Goal: Navigation & Orientation: Find specific page/section

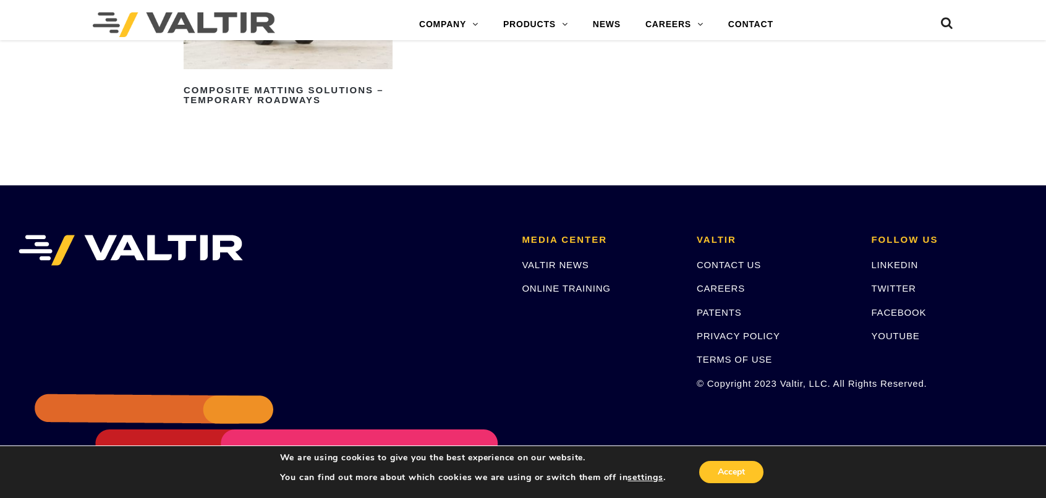
scroll to position [1627, 0]
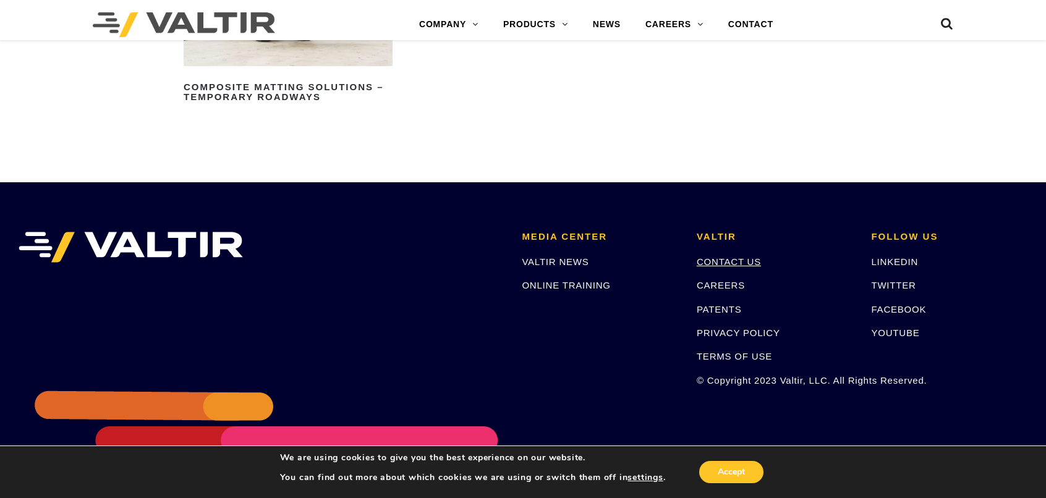
click at [746, 262] on link "CONTACT US" at bounding box center [729, 261] width 64 height 11
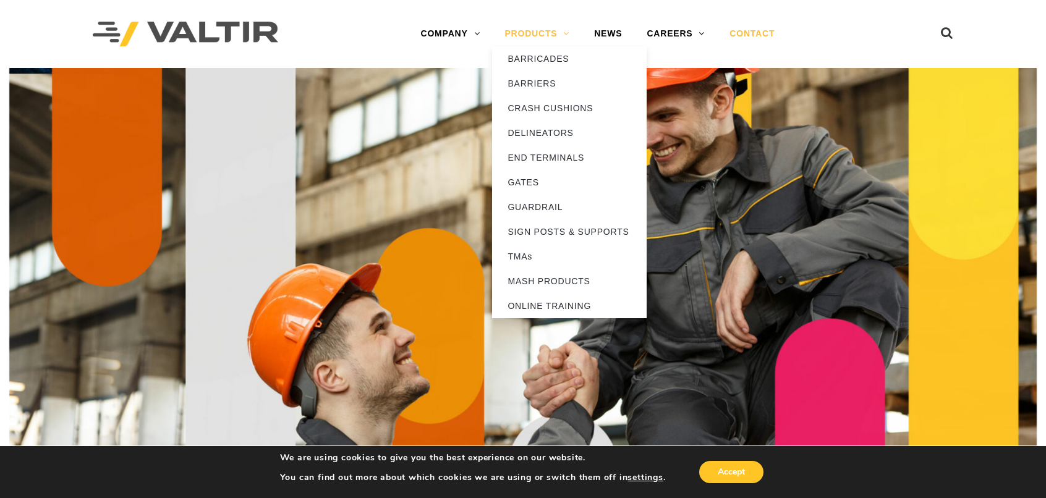
click at [537, 32] on link "PRODUCTS" at bounding box center [537, 34] width 90 height 25
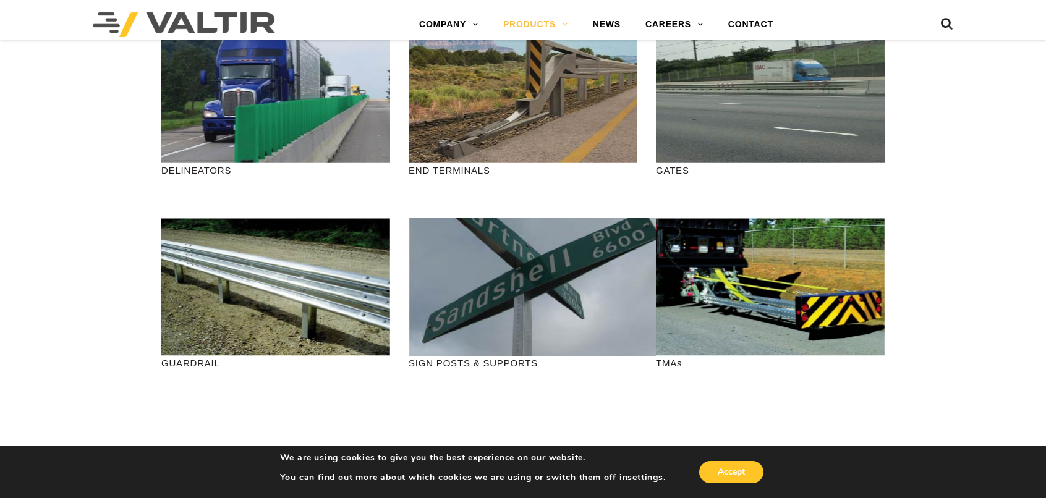
scroll to position [412, 0]
